Goal: Transaction & Acquisition: Download file/media

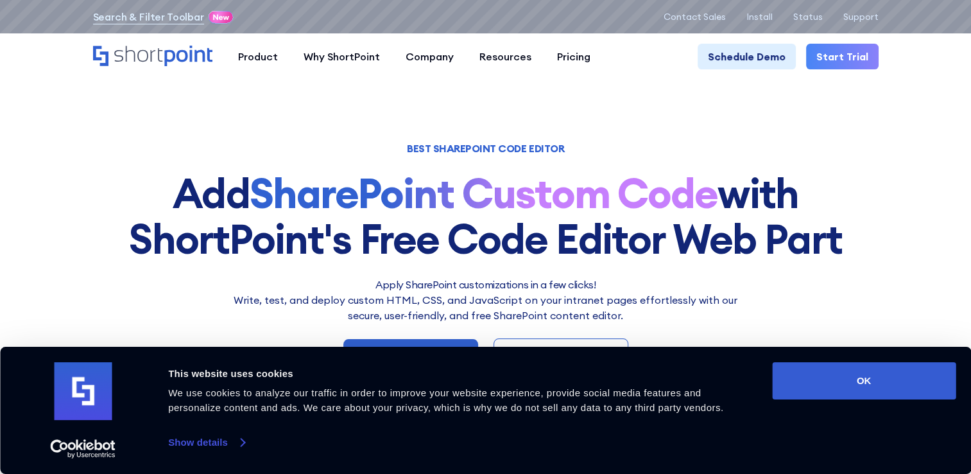
click at [213, 443] on link "Show details" at bounding box center [206, 442] width 76 height 19
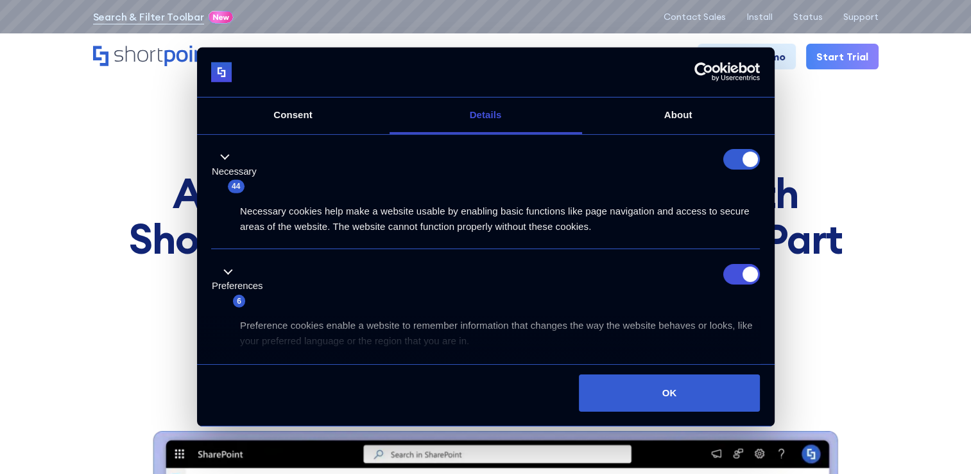
click at [732, 157] on form at bounding box center [741, 159] width 37 height 21
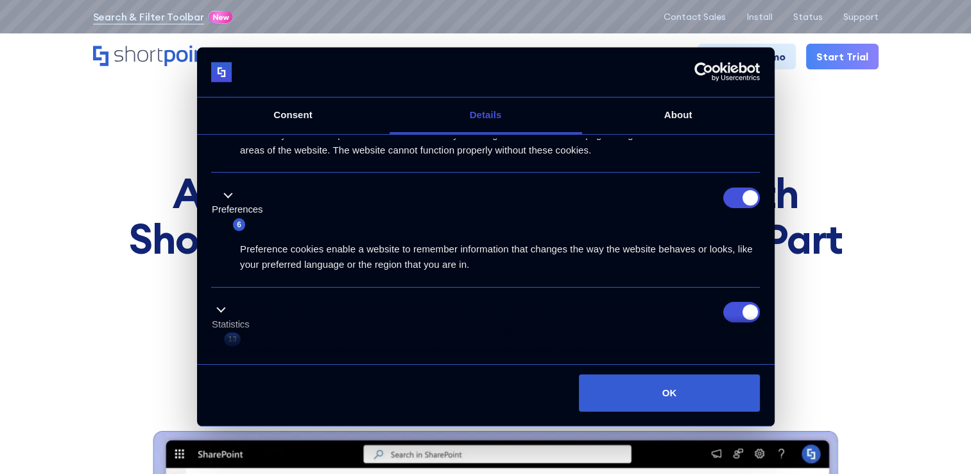
scroll to position [128, 0]
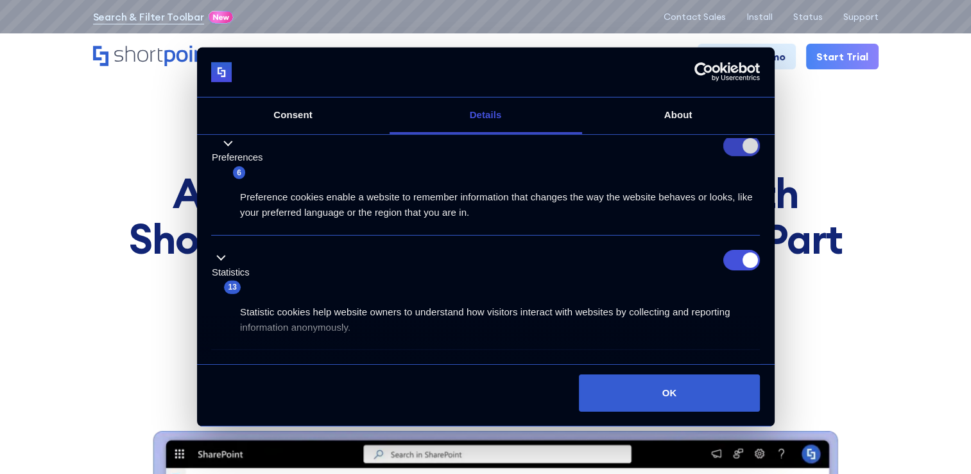
click at [725, 145] on input "Preferences" at bounding box center [741, 145] width 37 height 21
checkbox input "false"
click at [723, 257] on input "Statistics" at bounding box center [741, 260] width 37 height 21
checkbox input "false"
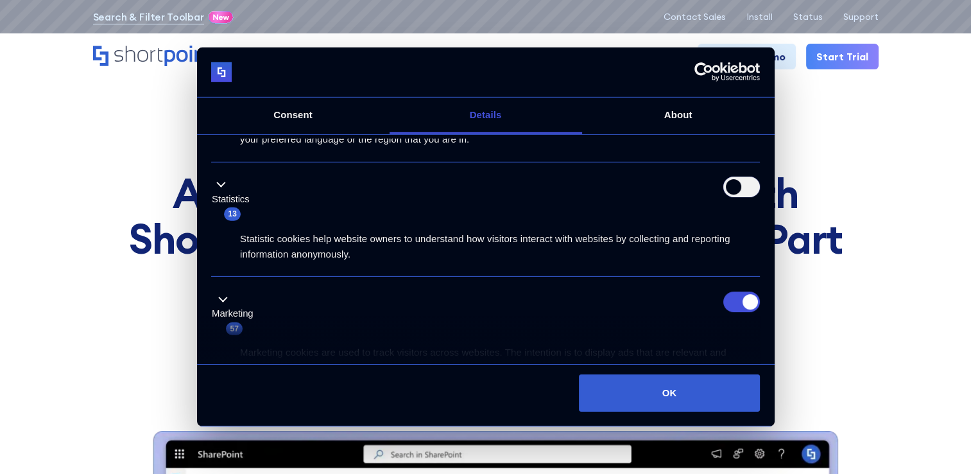
scroll to position [257, 0]
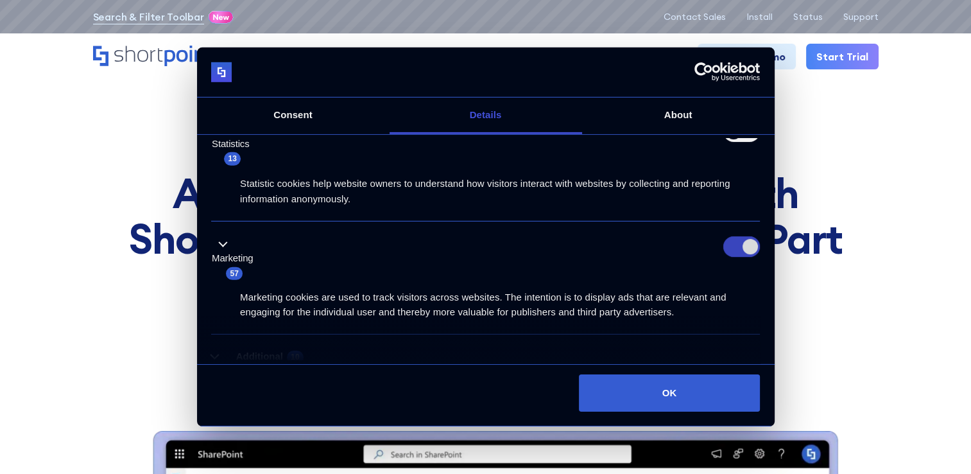
click at [735, 243] on input "Marketing" at bounding box center [741, 246] width 37 height 21
checkbox input "false"
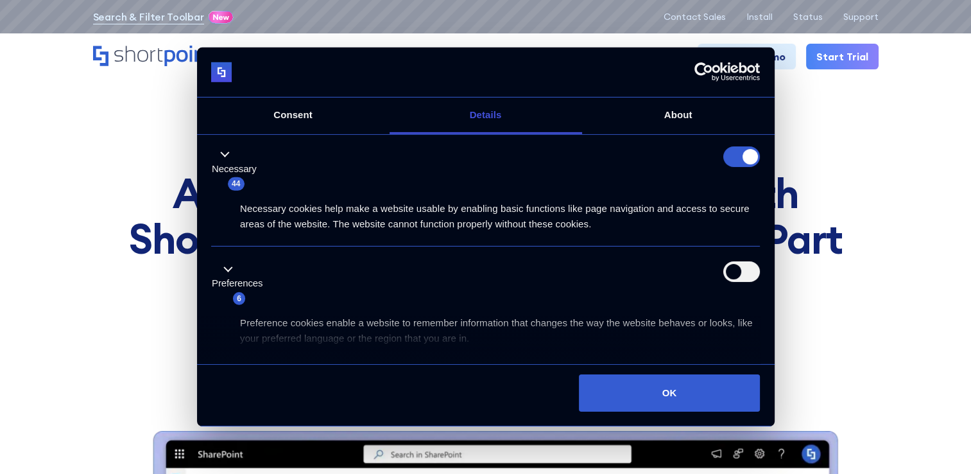
scroll to position [0, 0]
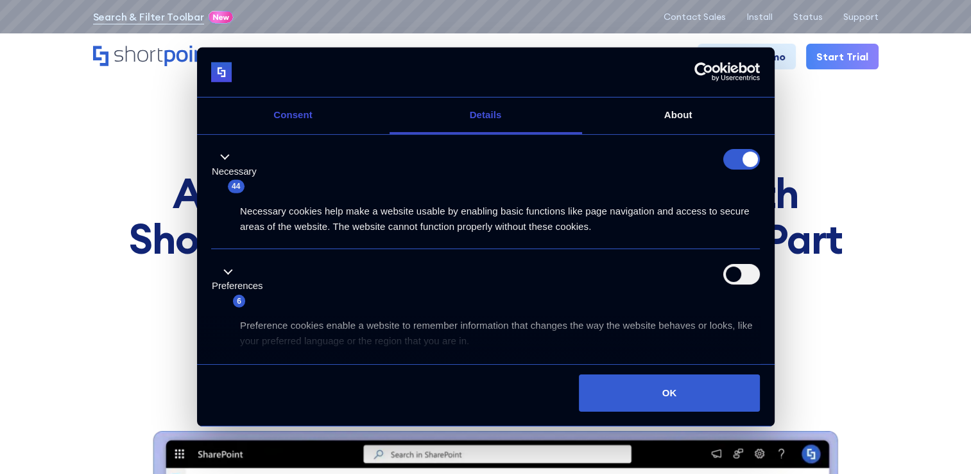
click at [325, 114] on link "Consent" at bounding box center [293, 116] width 193 height 37
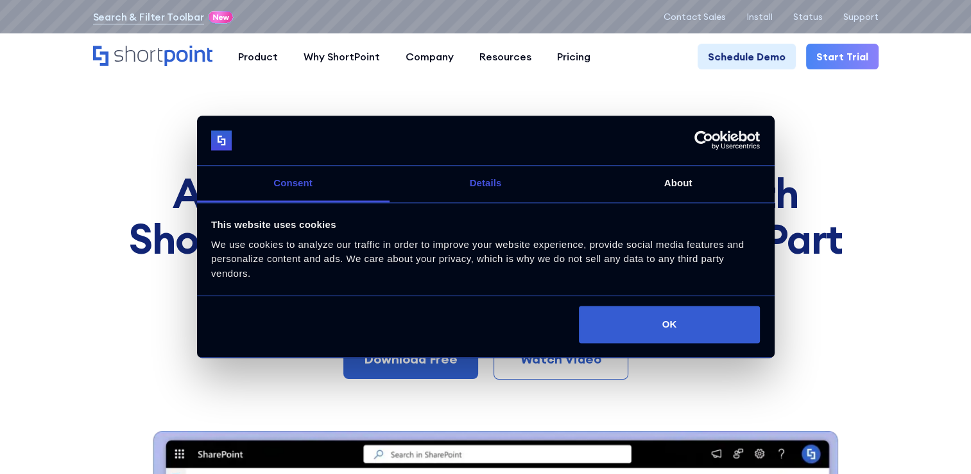
click at [468, 185] on link "Details" at bounding box center [486, 184] width 193 height 37
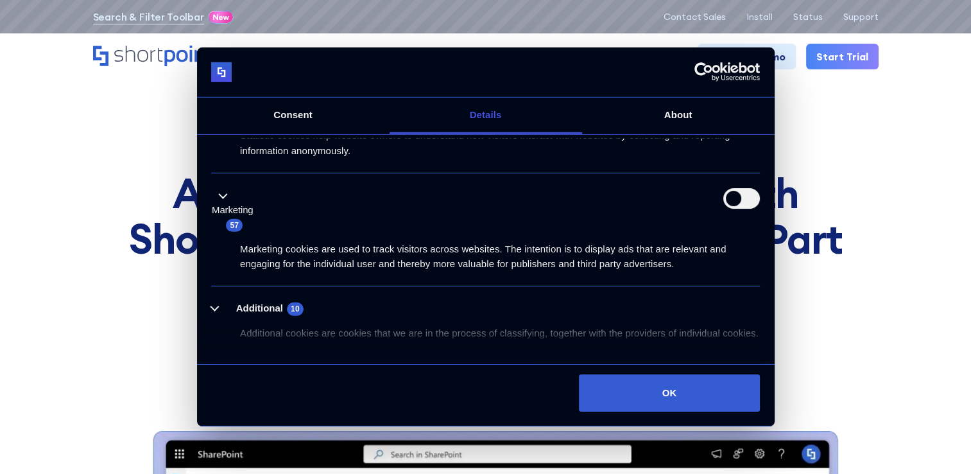
scroll to position [357, 0]
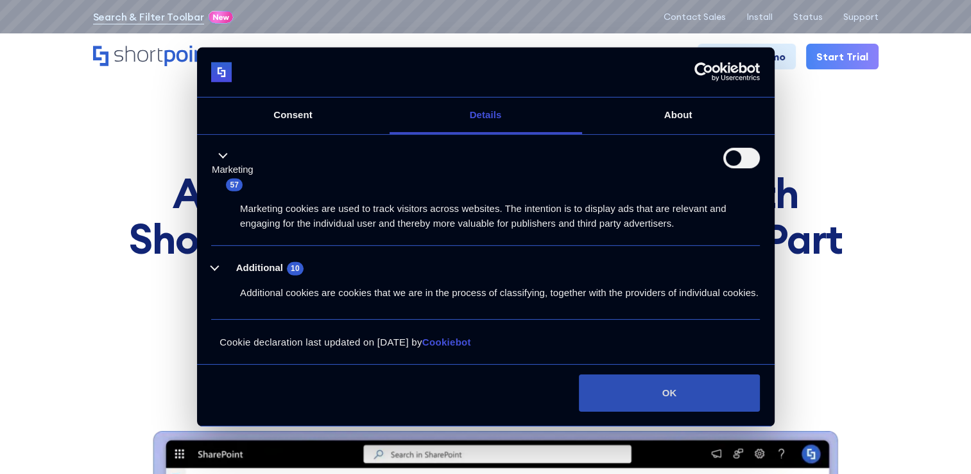
click at [682, 375] on button "OK" at bounding box center [669, 392] width 181 height 37
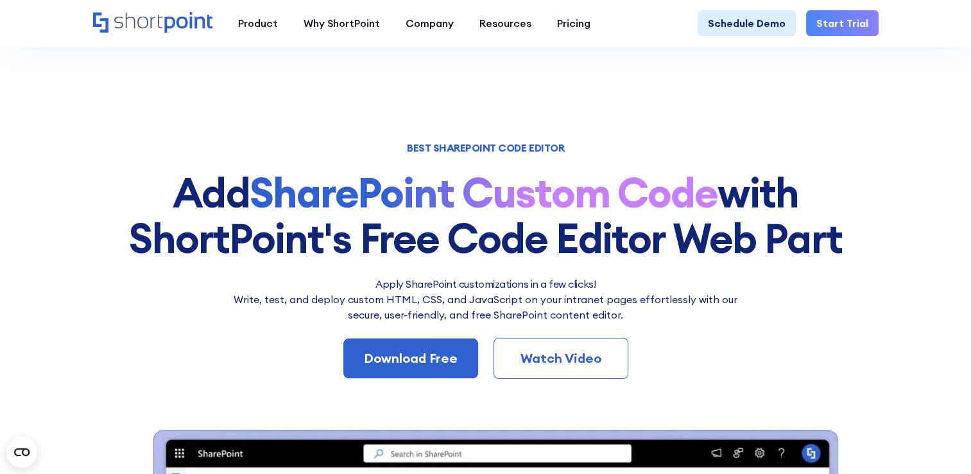
scroll to position [0, 0]
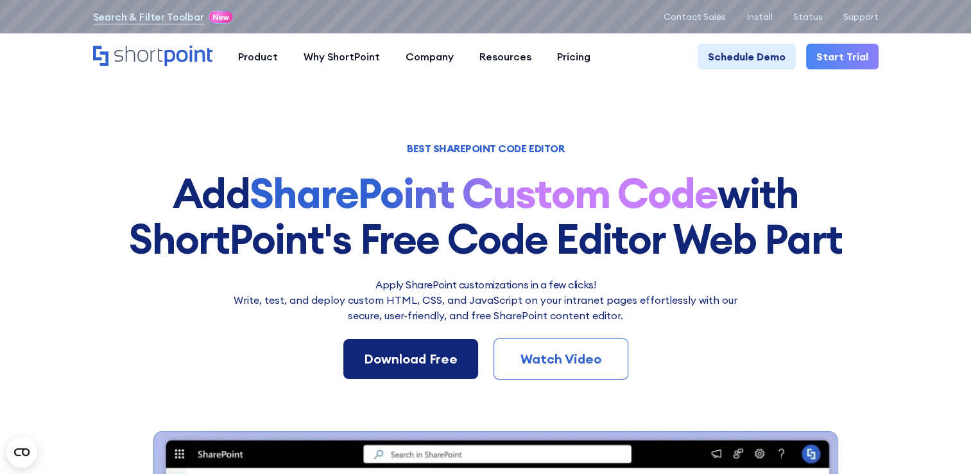
click at [425, 363] on div "Download Free" at bounding box center [411, 358] width 94 height 19
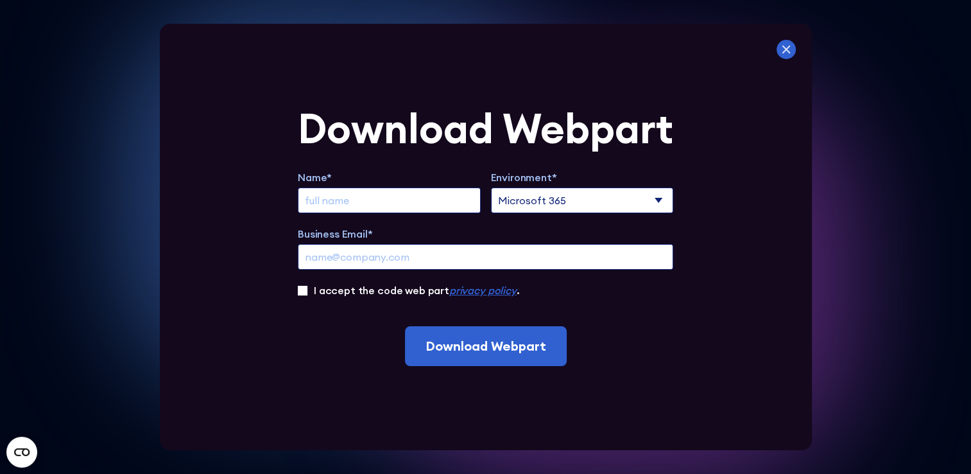
click at [790, 46] on icon at bounding box center [786, 50] width 8 height 8
